Goal: Obtain resource: Obtain resource

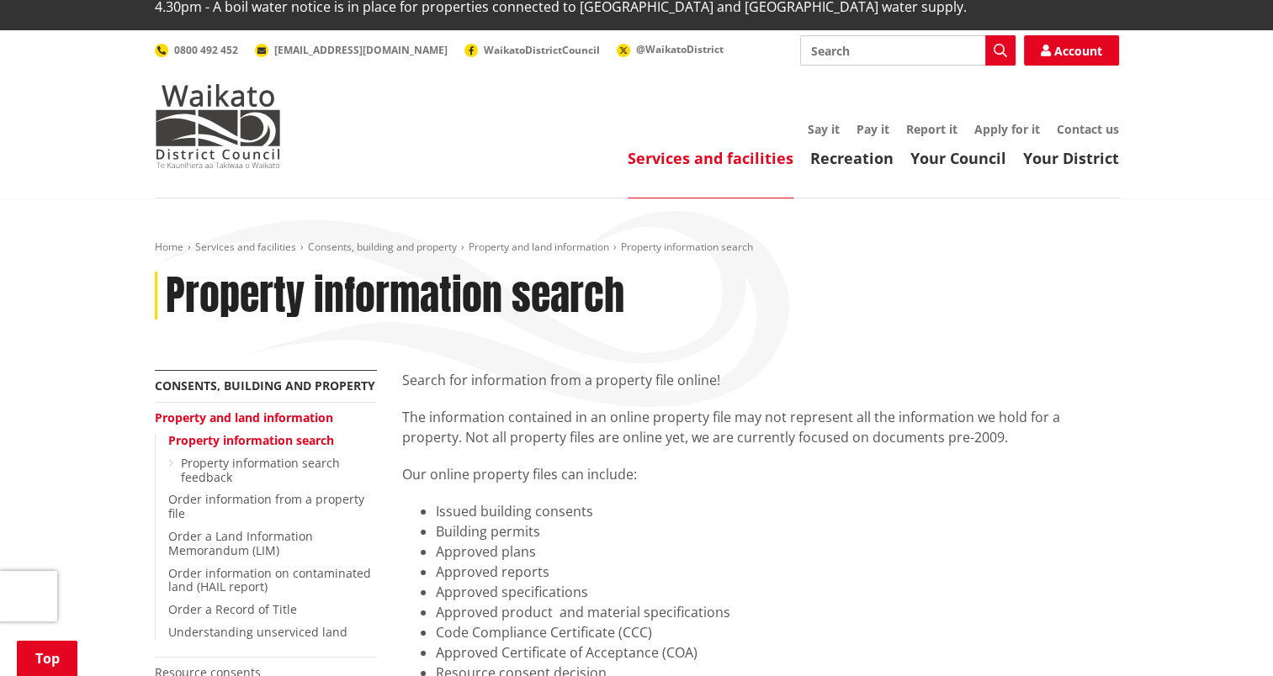
scroll to position [252, 0]
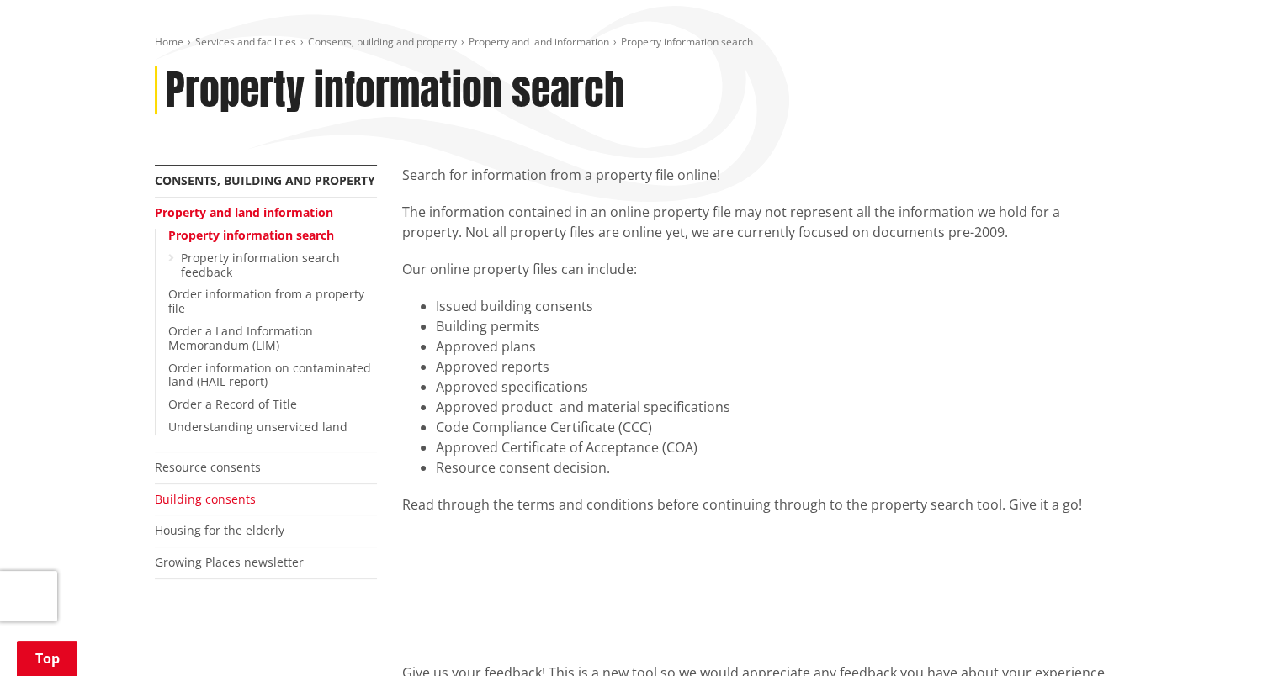
click at [229, 491] on link "Building consents" at bounding box center [205, 499] width 101 height 16
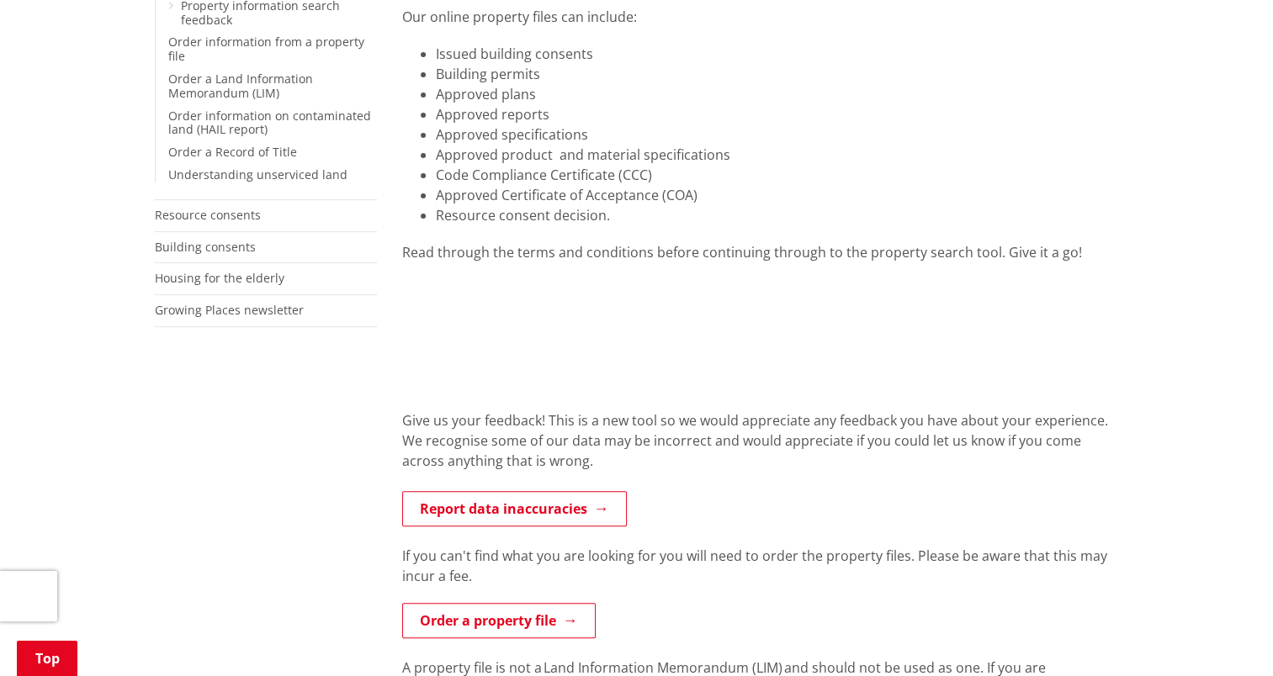
scroll to position [168, 0]
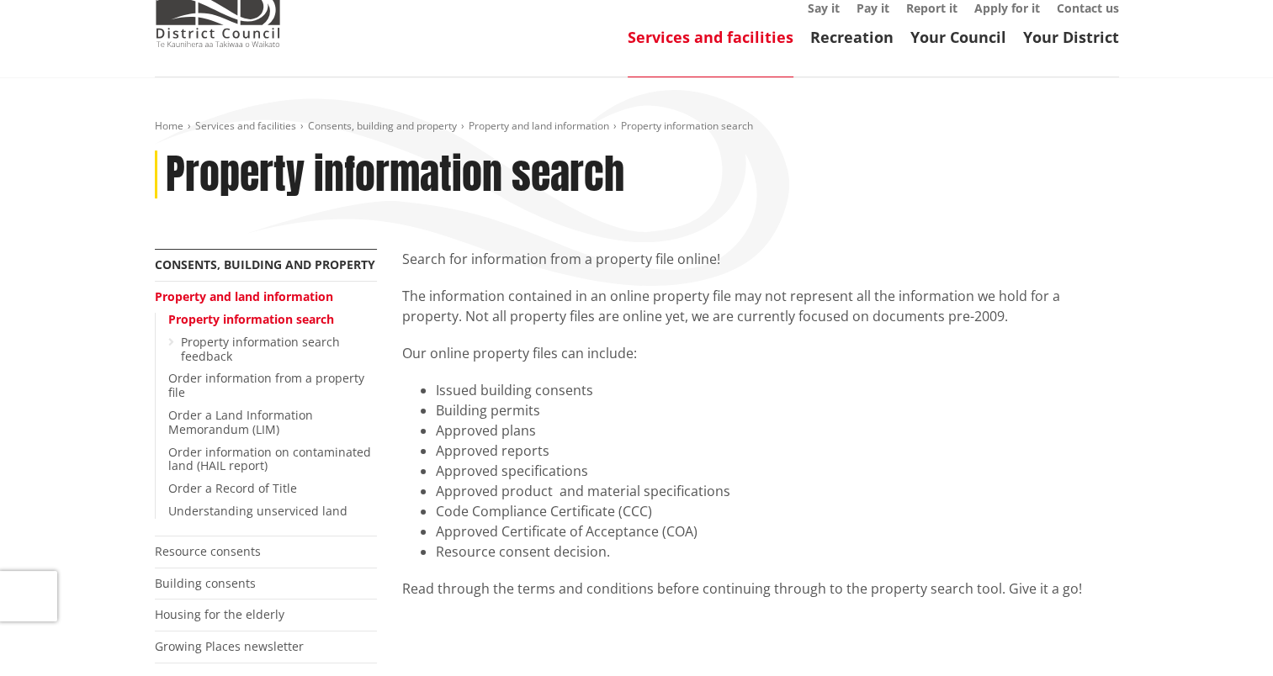
click at [263, 311] on link "Property information search" at bounding box center [251, 319] width 166 height 16
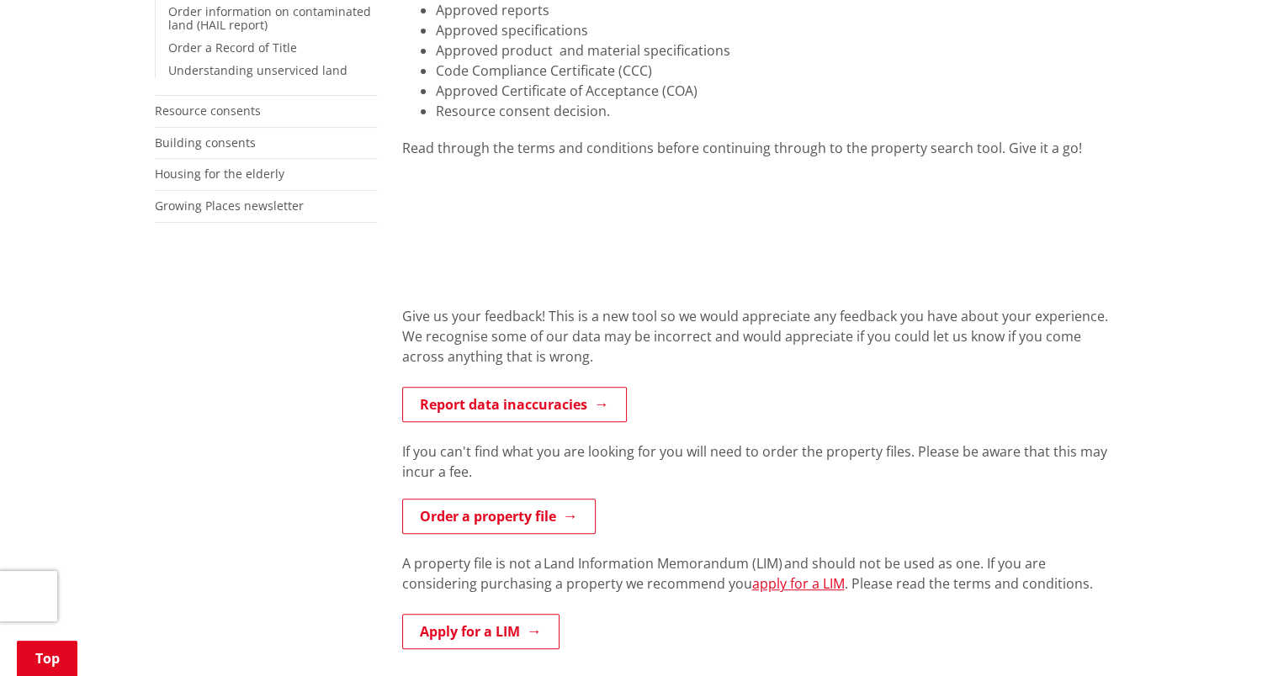
scroll to position [841, 0]
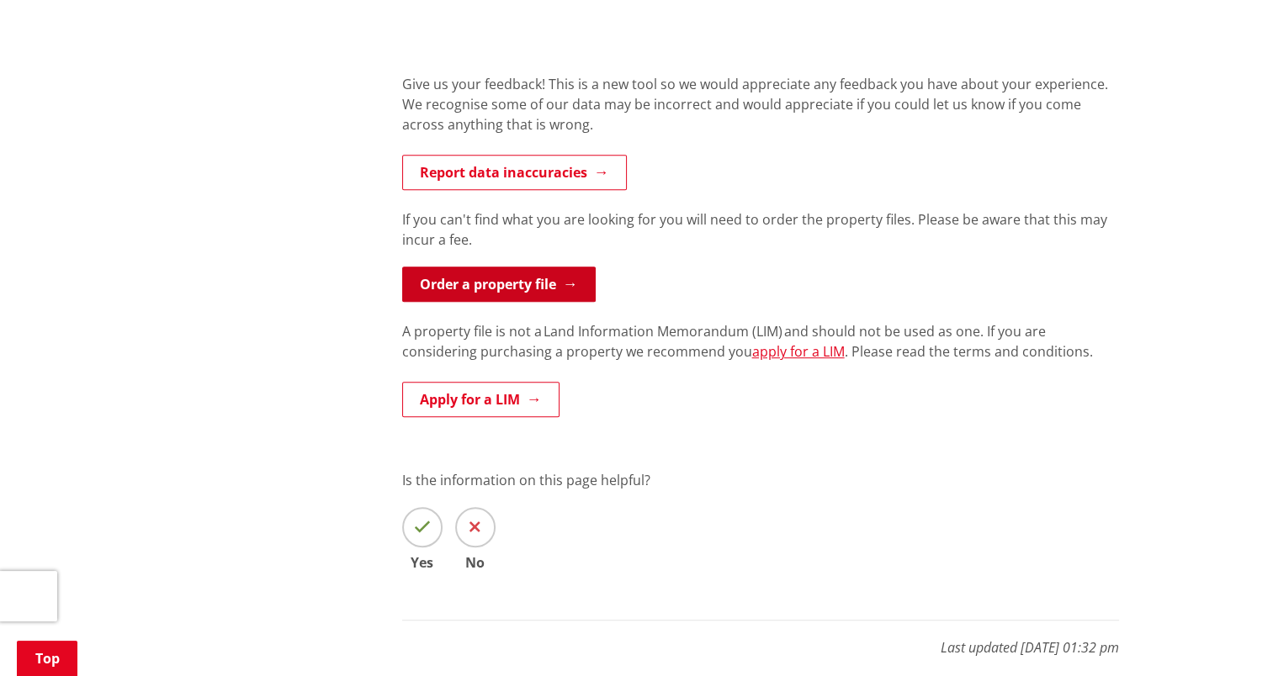
click at [459, 267] on link "Order a property file" at bounding box center [499, 284] width 194 height 35
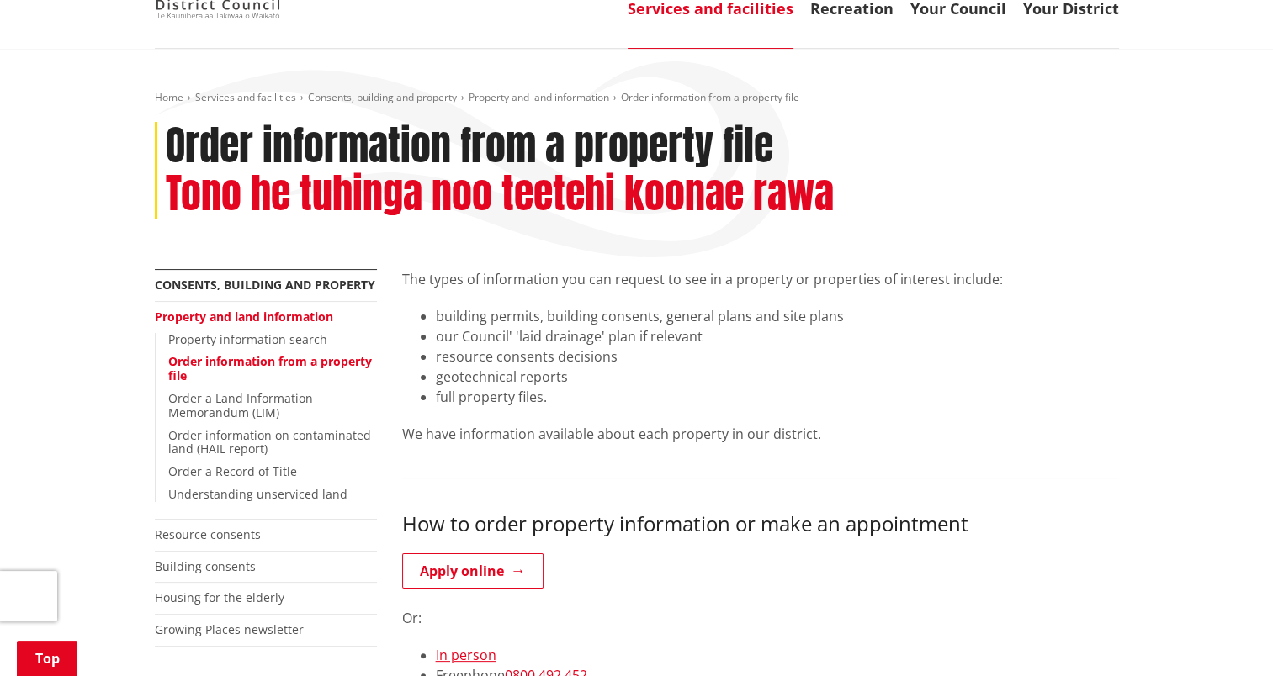
scroll to position [421, 0]
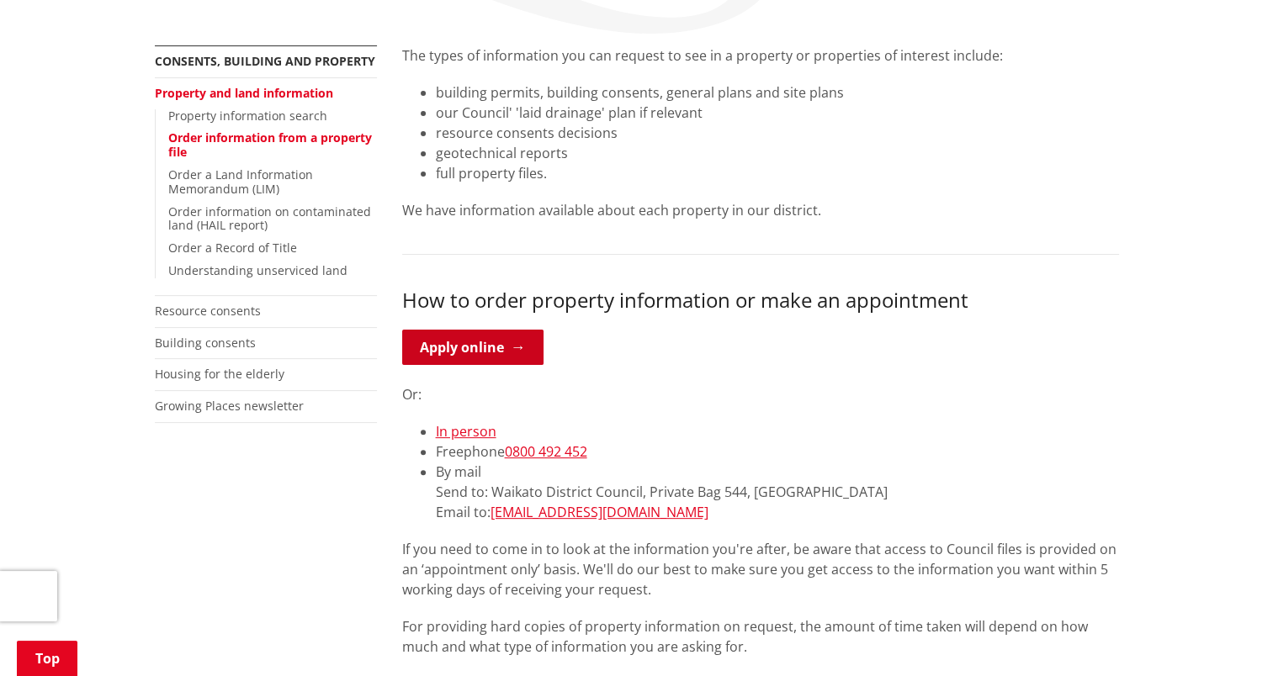
click at [501, 330] on link "Apply online" at bounding box center [472, 347] width 141 height 35
